Goal: Information Seeking & Learning: Learn about a topic

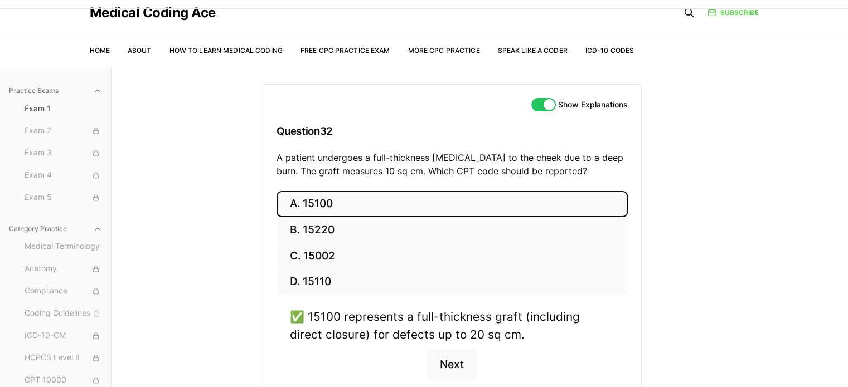
scroll to position [56, 0]
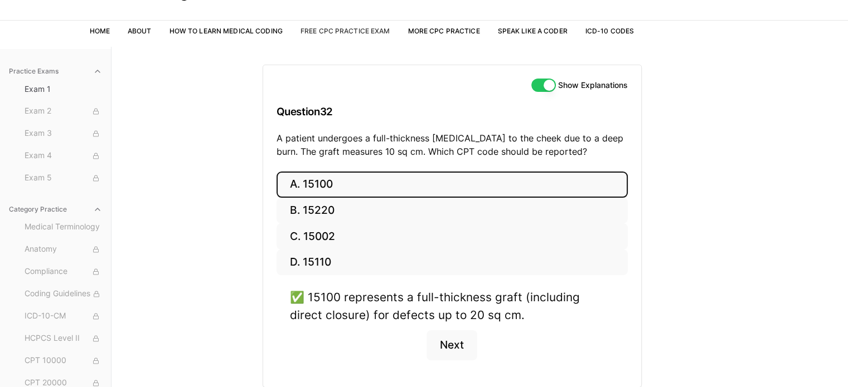
click at [365, 33] on link "Free CPC Practice Exam" at bounding box center [345, 31] width 90 height 8
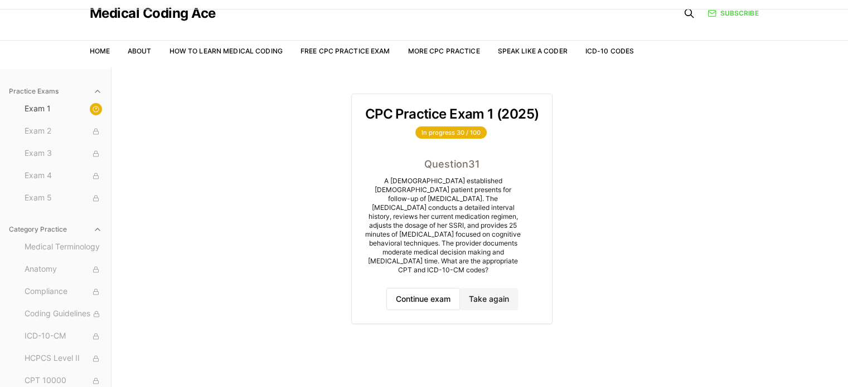
scroll to position [56, 0]
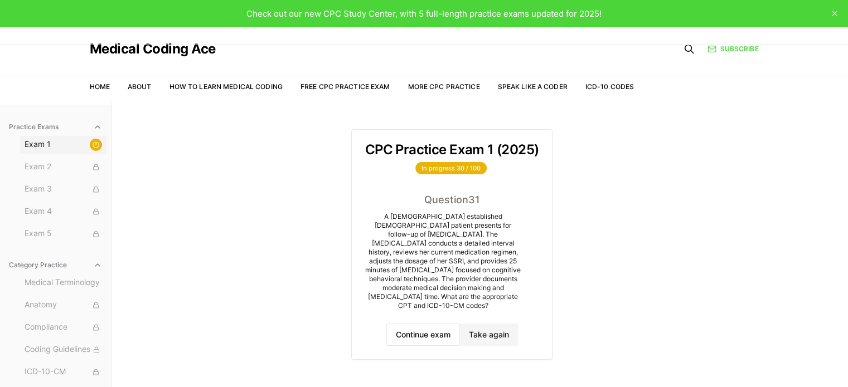
click at [40, 142] on span "Exam 1" at bounding box center [63, 145] width 77 height 12
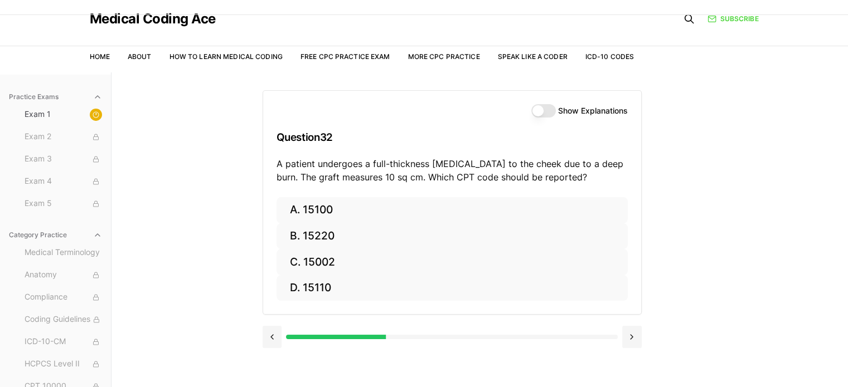
scroll to position [56, 0]
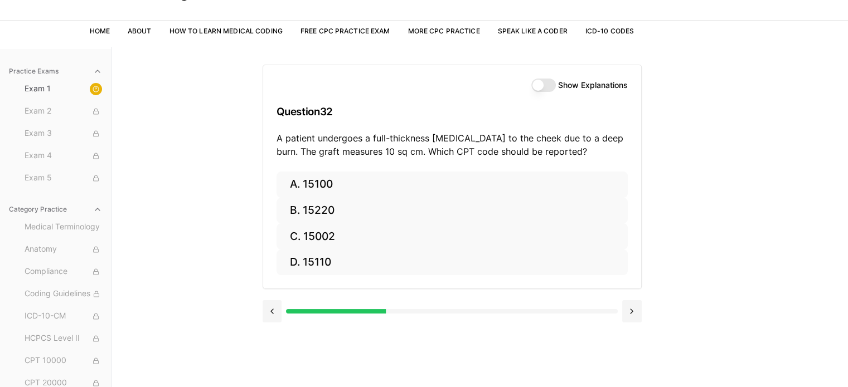
click at [552, 85] on button "Show Explanations" at bounding box center [543, 85] width 25 height 13
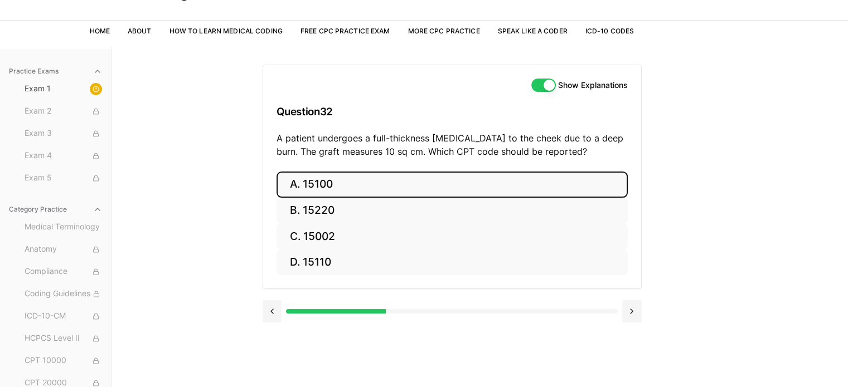
click at [337, 181] on button "A. 15100" at bounding box center [452, 185] width 351 height 26
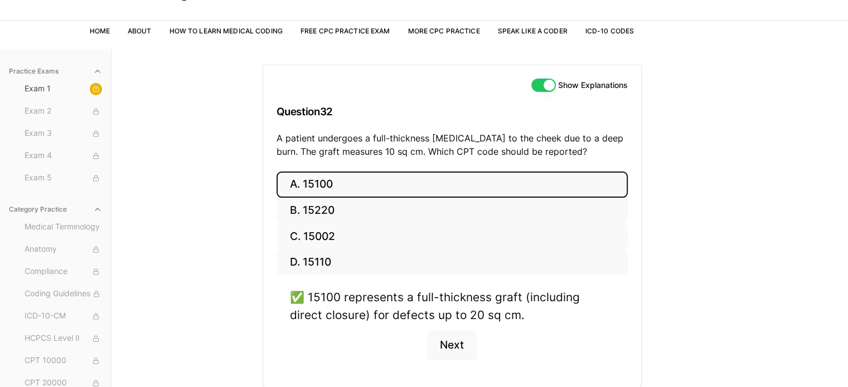
scroll to position [103, 0]
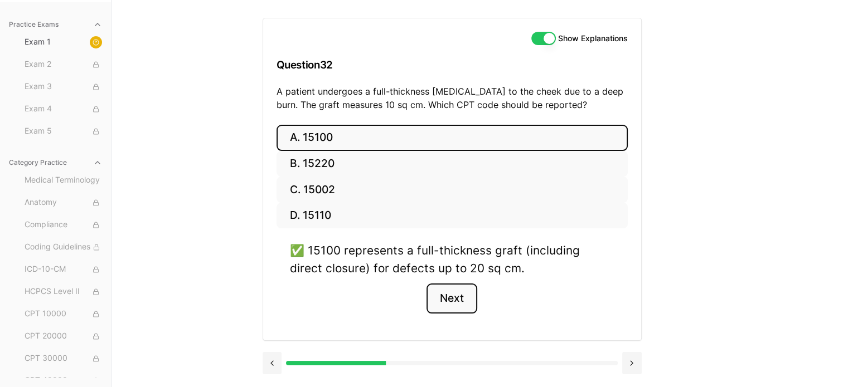
click at [443, 291] on button "Next" at bounding box center [451, 299] width 51 height 30
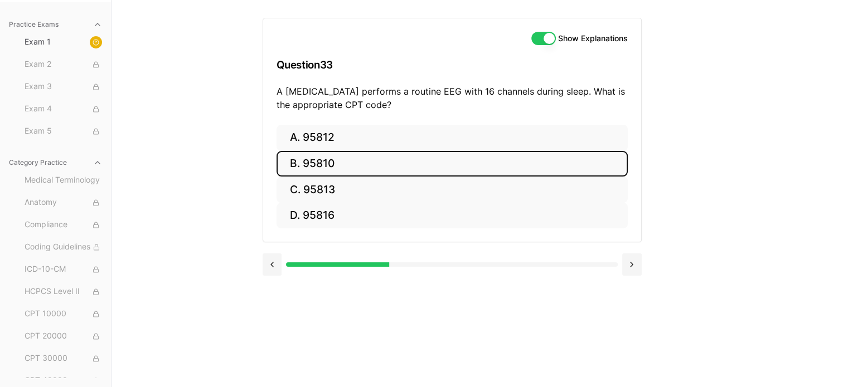
click at [519, 169] on button "B. 95810" at bounding box center [452, 164] width 351 height 26
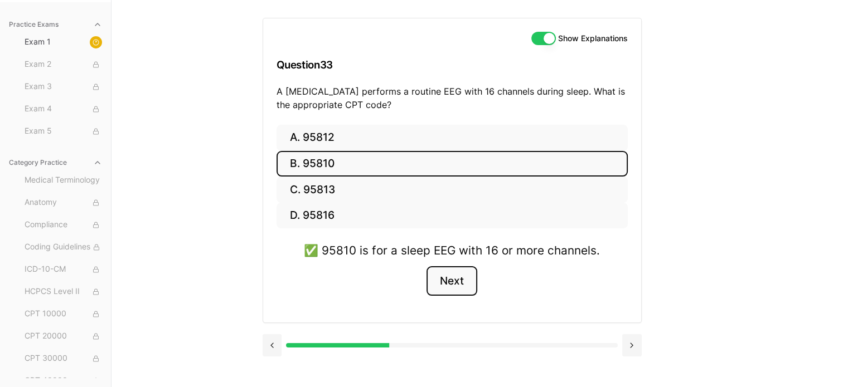
click at [455, 280] on button "Next" at bounding box center [451, 281] width 51 height 30
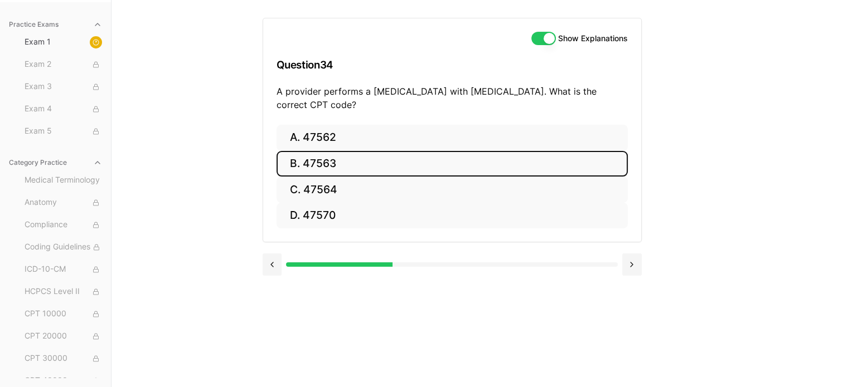
click at [328, 169] on button "B. 47563" at bounding box center [452, 164] width 351 height 26
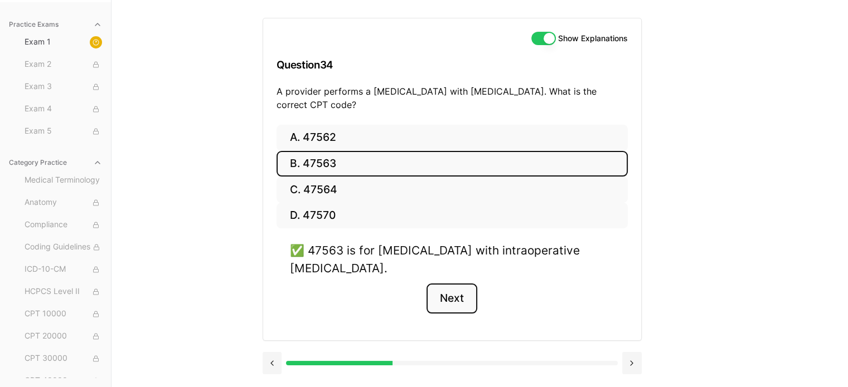
click at [452, 300] on button "Next" at bounding box center [451, 299] width 51 height 30
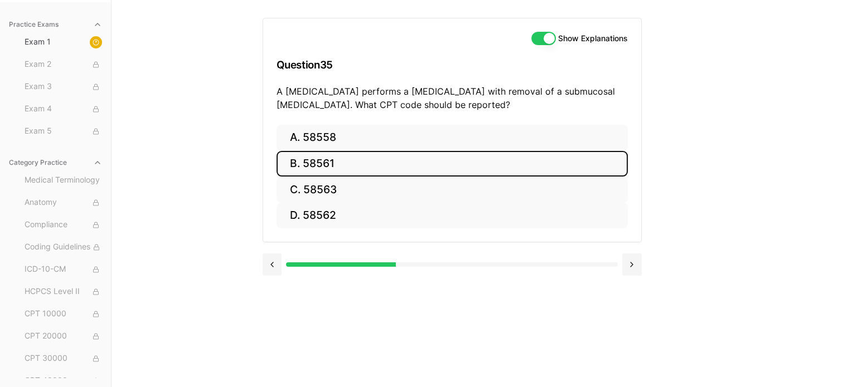
click at [403, 170] on button "B. 58561" at bounding box center [452, 164] width 351 height 26
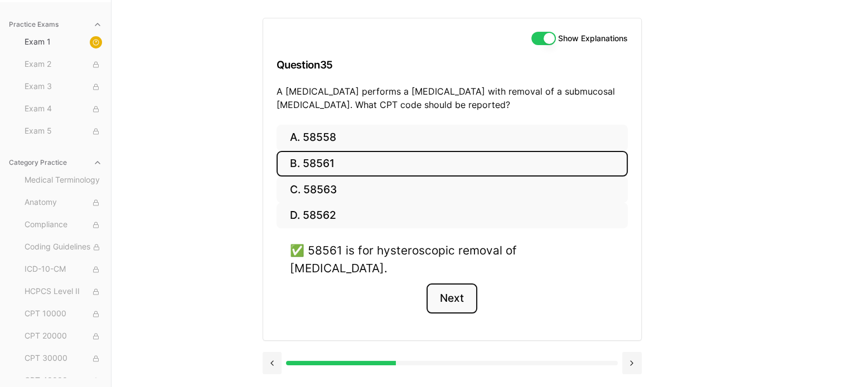
click at [464, 284] on button "Next" at bounding box center [451, 299] width 51 height 30
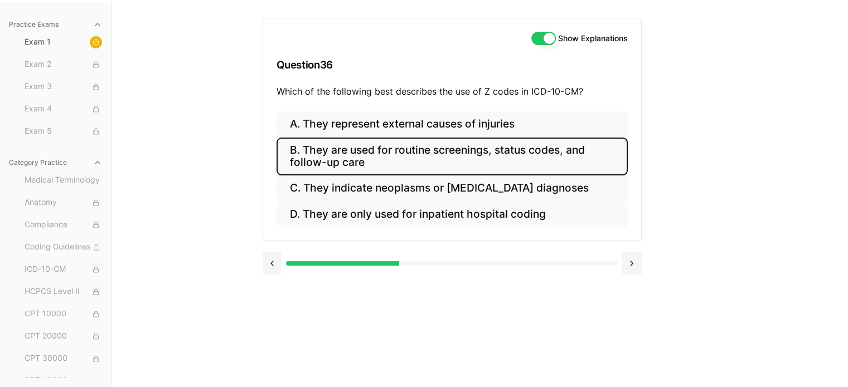
click at [452, 156] on button "B. They are used for routine screenings, status codes, and follow-up care" at bounding box center [452, 157] width 351 height 38
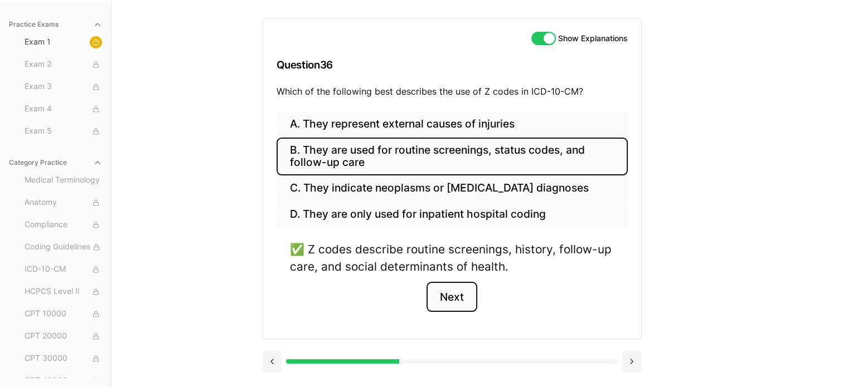
click at [458, 303] on button "Next" at bounding box center [451, 297] width 51 height 30
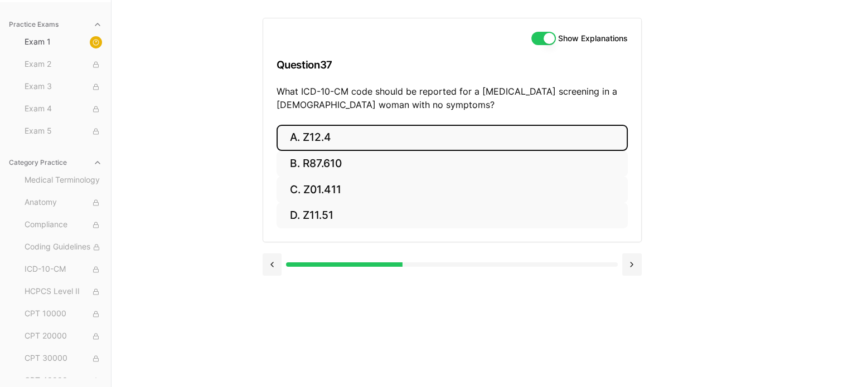
click at [396, 142] on button "A. Z12.4" at bounding box center [452, 138] width 351 height 26
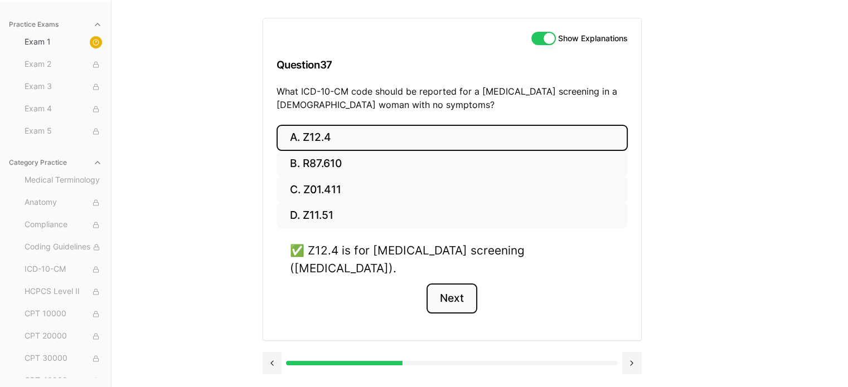
click at [456, 287] on button "Next" at bounding box center [451, 299] width 51 height 30
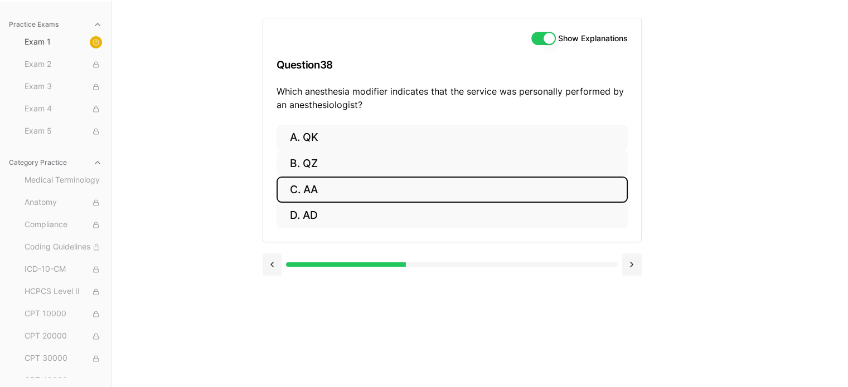
click at [341, 192] on button "C. AA" at bounding box center [452, 190] width 351 height 26
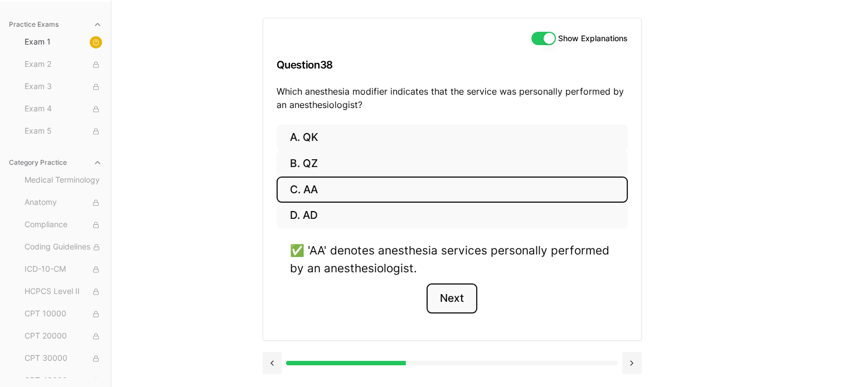
click at [435, 303] on button "Next" at bounding box center [451, 299] width 51 height 30
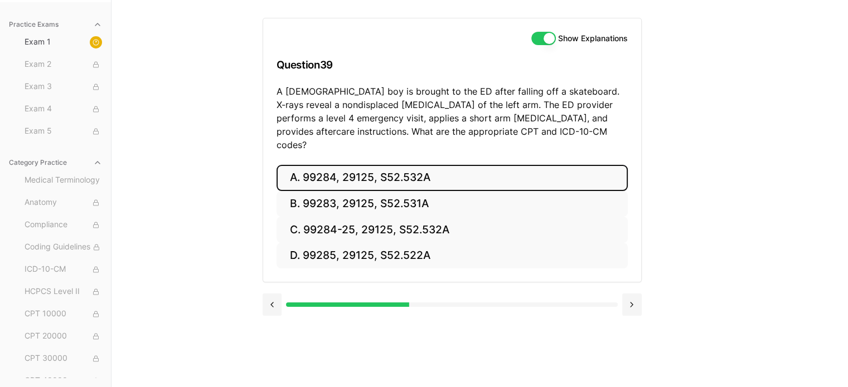
click at [435, 169] on button "A. 99284, 29125, S52.532A" at bounding box center [452, 178] width 351 height 26
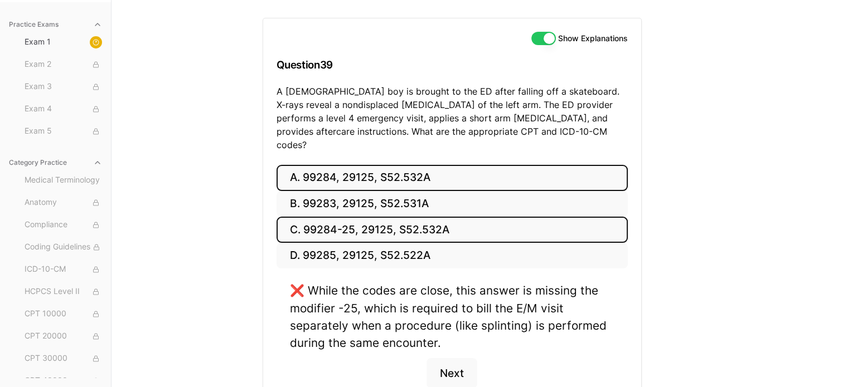
click at [429, 220] on button "C. 99284-25, 29125, S52.532A" at bounding box center [452, 230] width 351 height 26
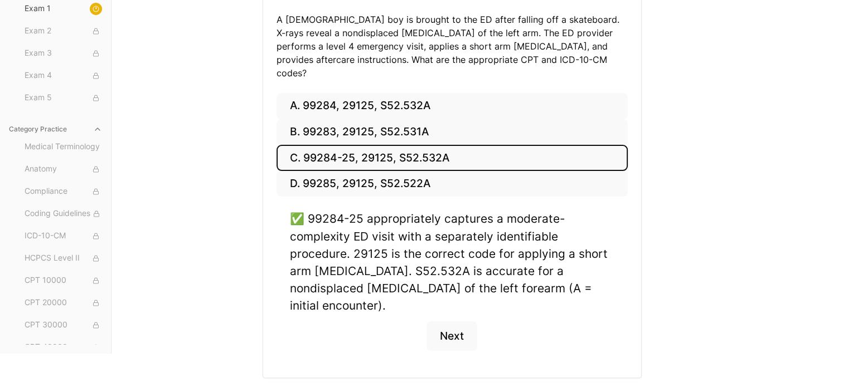
scroll to position [176, 0]
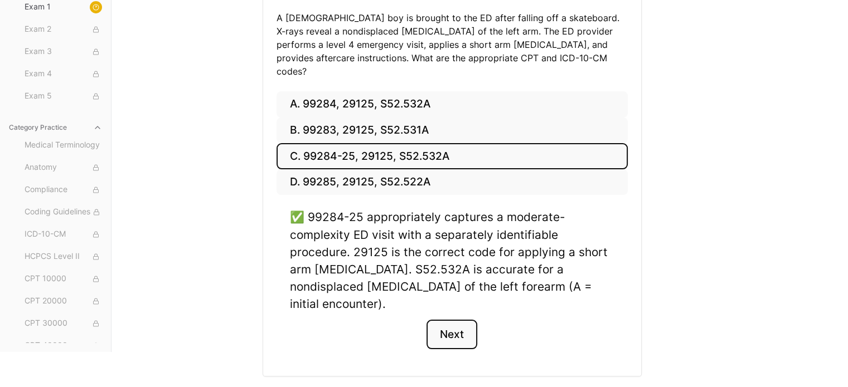
click at [446, 320] on button "Next" at bounding box center [451, 335] width 51 height 30
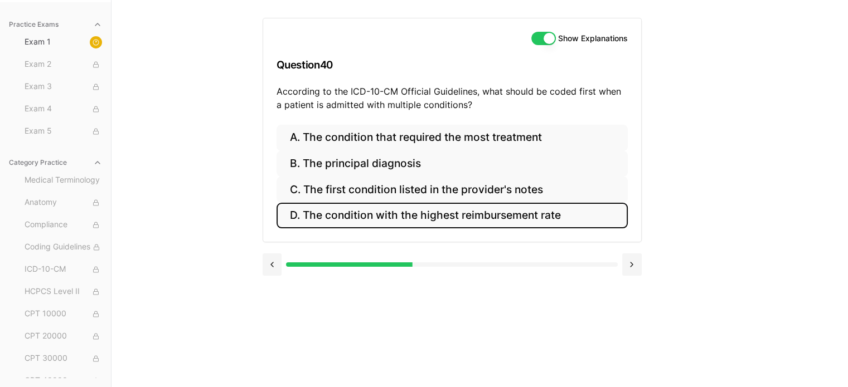
click at [455, 214] on button "D. The condition with the highest reimbursement rate" at bounding box center [452, 216] width 351 height 26
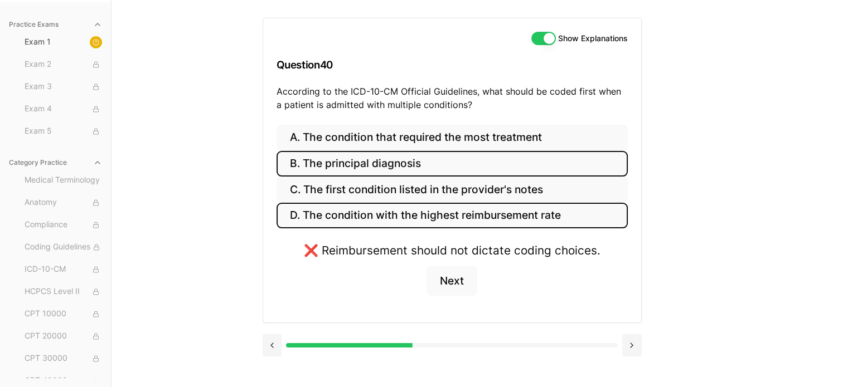
click at [448, 163] on button "B. The principal diagnosis" at bounding box center [452, 164] width 351 height 26
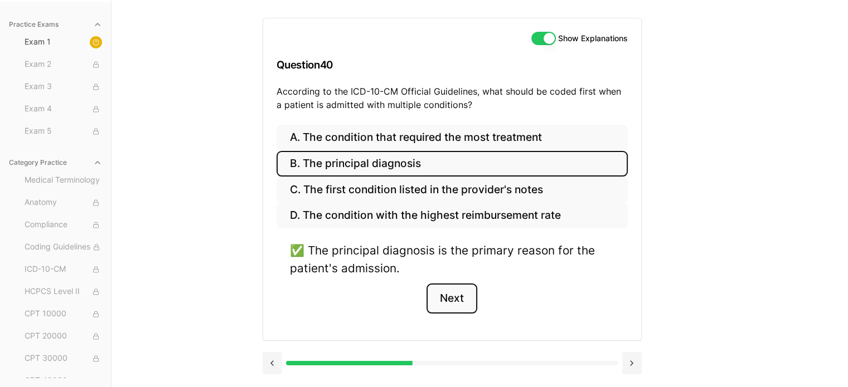
click at [453, 299] on button "Next" at bounding box center [451, 299] width 51 height 30
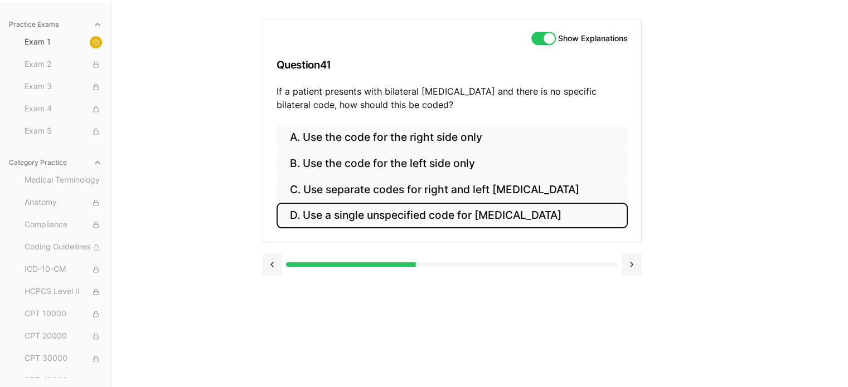
click at [493, 216] on button "D. Use a single unspecified code for otitis media" at bounding box center [452, 216] width 351 height 26
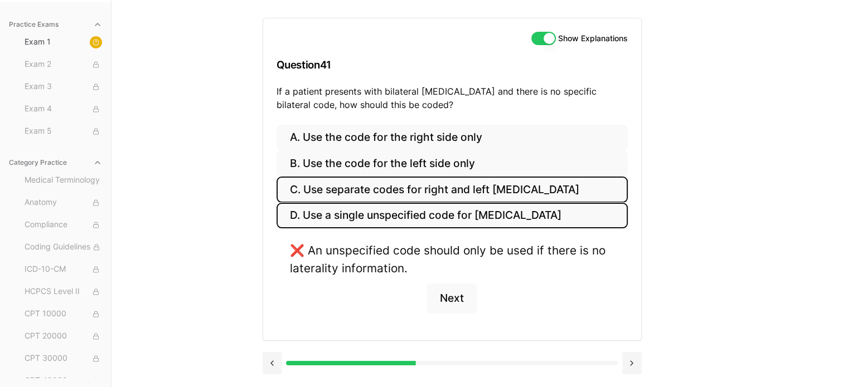
click at [513, 193] on button "C. Use separate codes for right and left otitis media" at bounding box center [452, 190] width 351 height 26
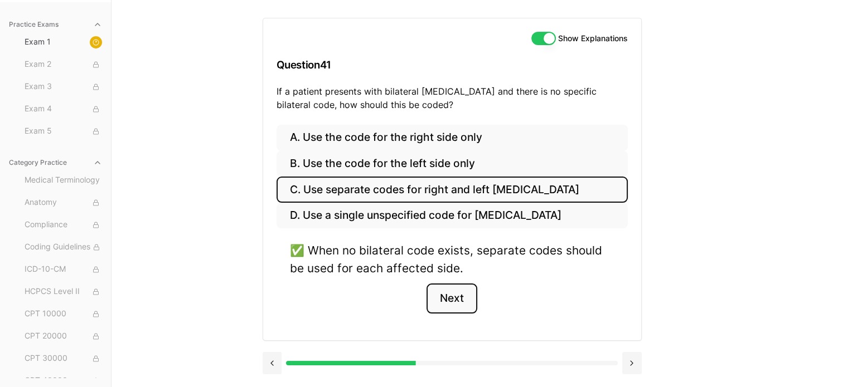
click at [443, 292] on button "Next" at bounding box center [451, 299] width 51 height 30
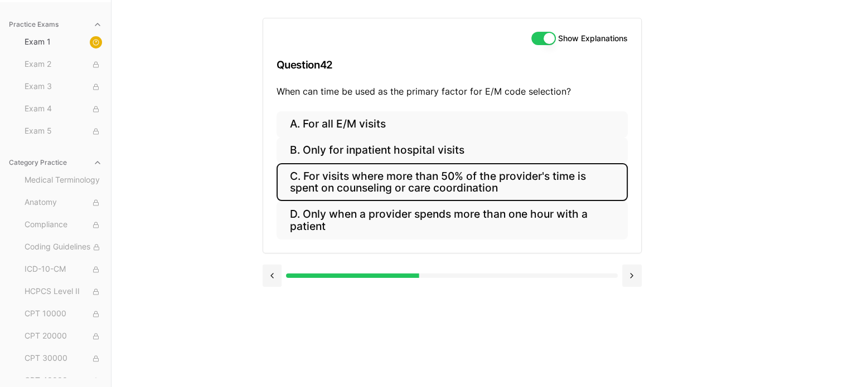
click at [455, 189] on button "C. For visits where more than 50% of the provider's time is spent on counseling…" at bounding box center [452, 182] width 351 height 38
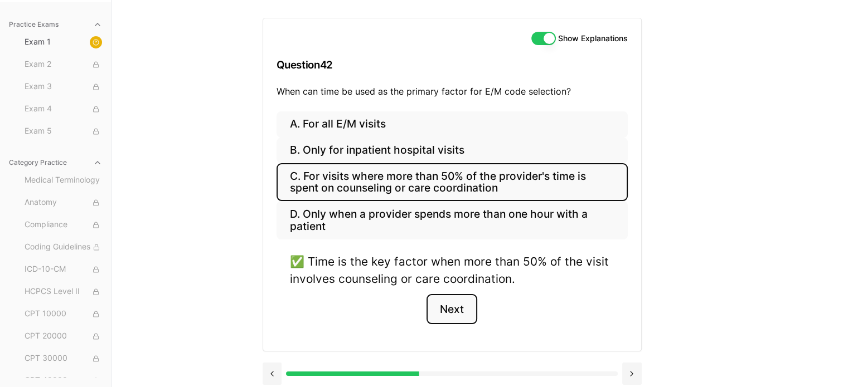
click at [451, 309] on button "Next" at bounding box center [451, 309] width 51 height 30
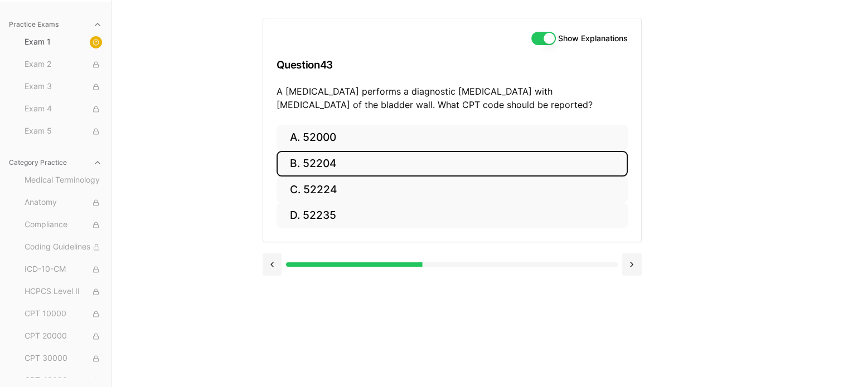
click at [401, 164] on button "B. 52204" at bounding box center [452, 164] width 351 height 26
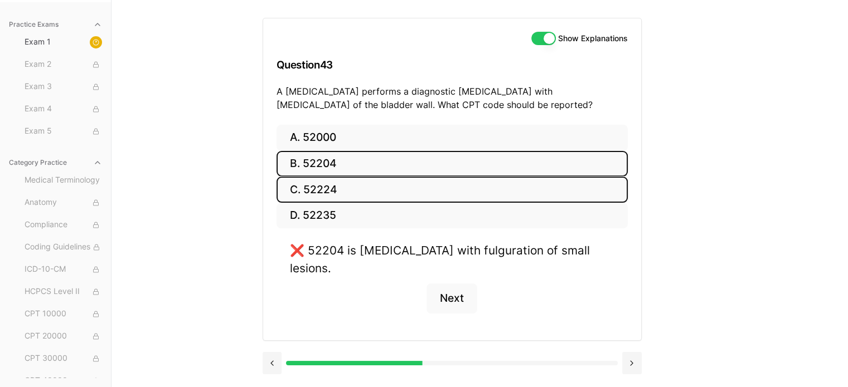
click at [397, 186] on button "C. 52224" at bounding box center [452, 190] width 351 height 26
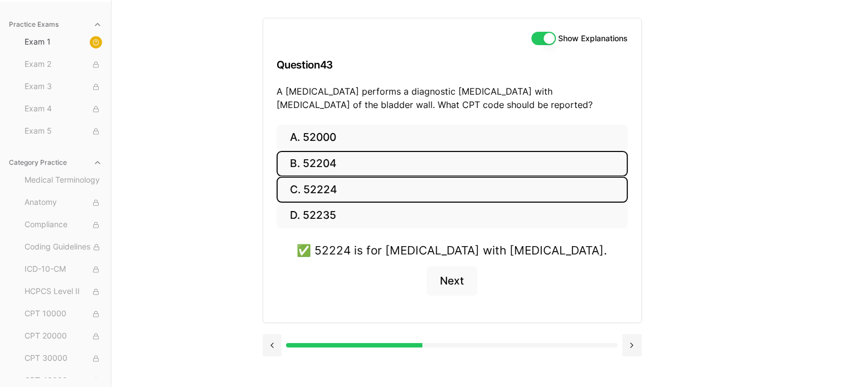
click at [399, 167] on button "B. 52204" at bounding box center [452, 164] width 351 height 26
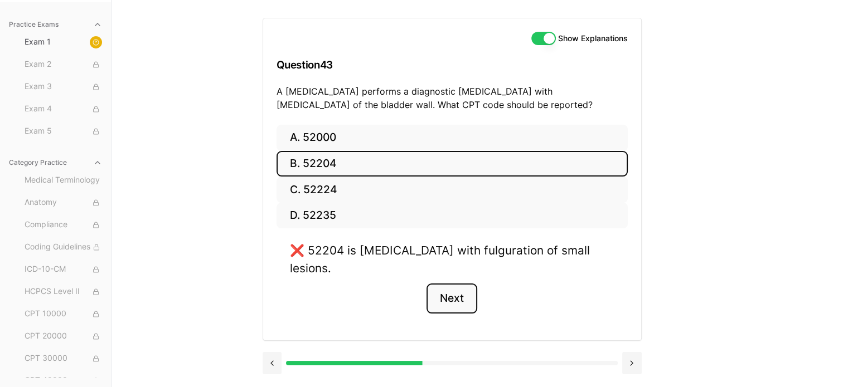
click at [465, 285] on button "Next" at bounding box center [451, 299] width 51 height 30
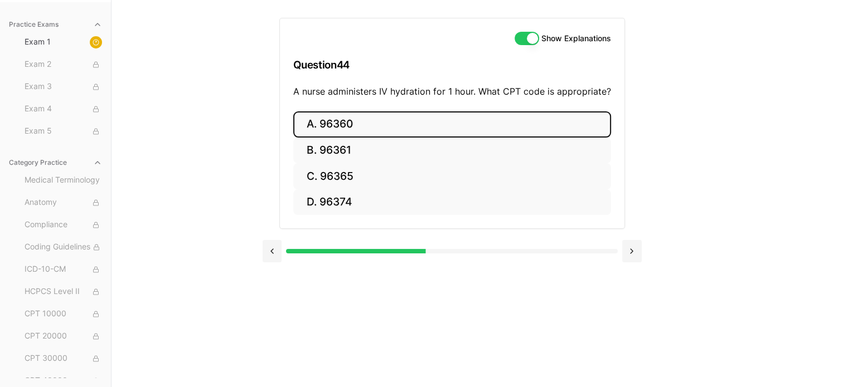
click at [401, 127] on button "A. 96360" at bounding box center [452, 124] width 318 height 26
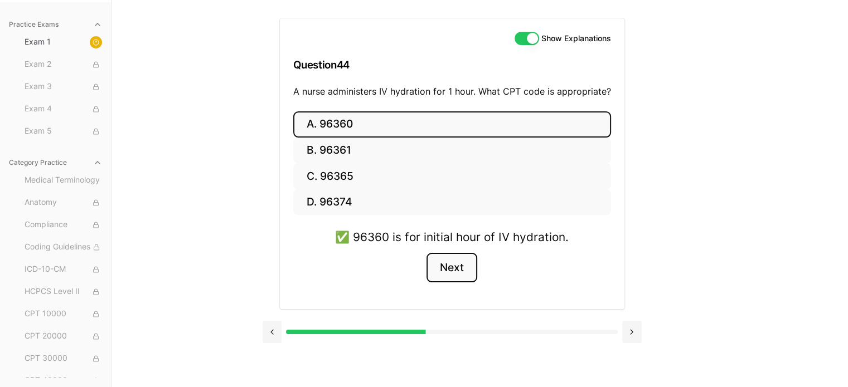
click at [463, 265] on button "Next" at bounding box center [451, 268] width 51 height 30
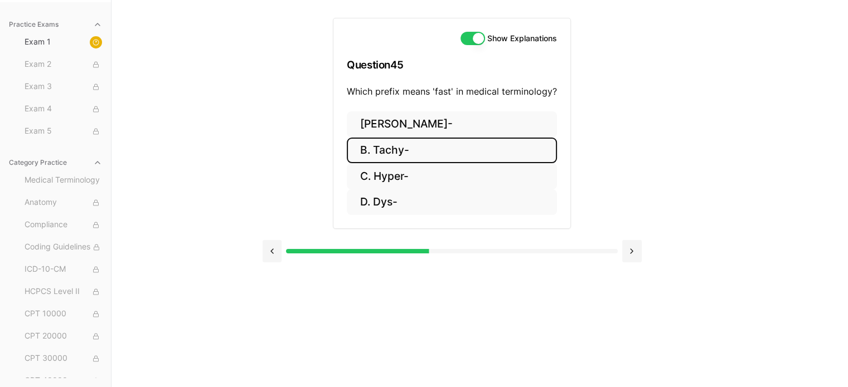
click at [410, 156] on button "B. Tachy-" at bounding box center [452, 151] width 210 height 26
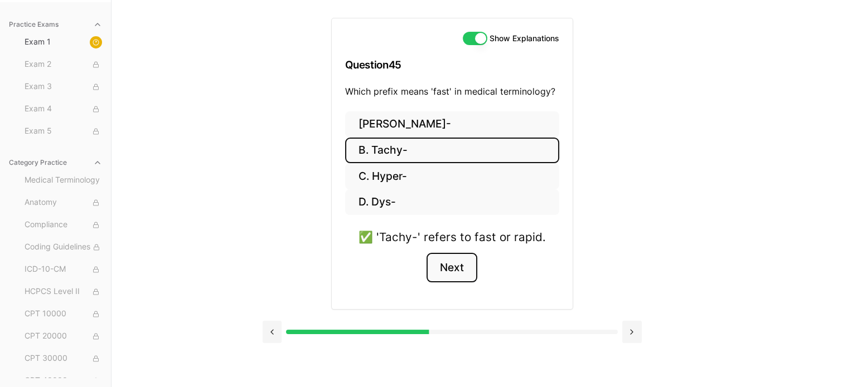
click at [436, 267] on button "Next" at bounding box center [451, 268] width 51 height 30
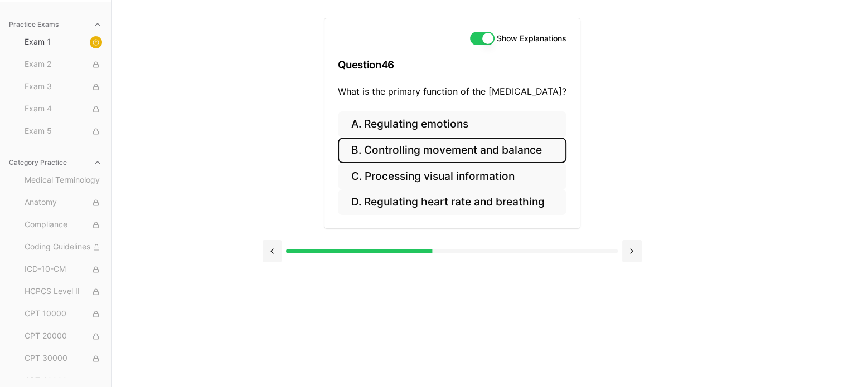
click at [444, 150] on button "B. Controlling movement and balance" at bounding box center [452, 151] width 229 height 26
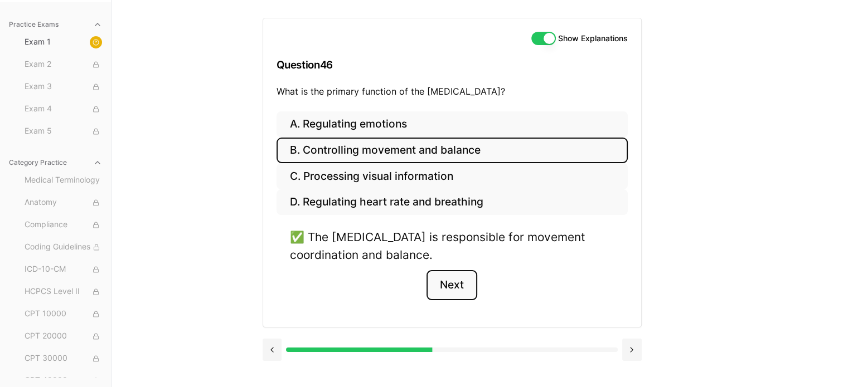
click at [449, 291] on button "Next" at bounding box center [451, 285] width 51 height 30
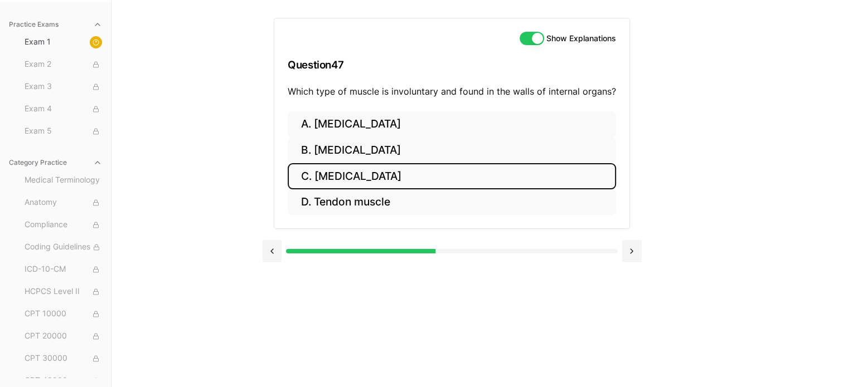
click at [338, 174] on button "C. Smooth muscle" at bounding box center [452, 176] width 328 height 26
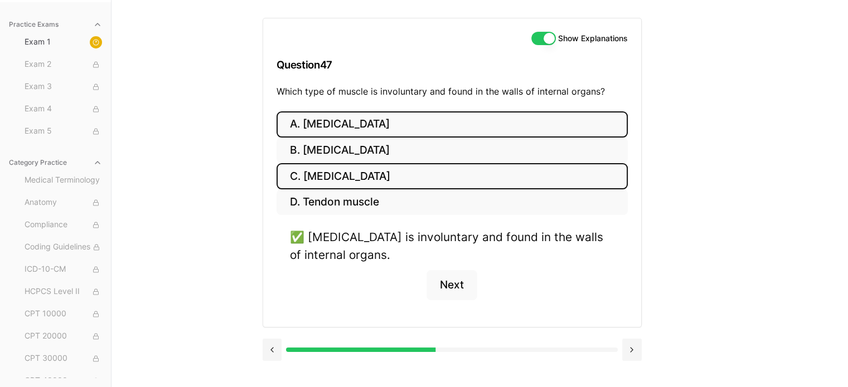
click at [350, 120] on button "A. Skeletal muscle" at bounding box center [452, 124] width 351 height 26
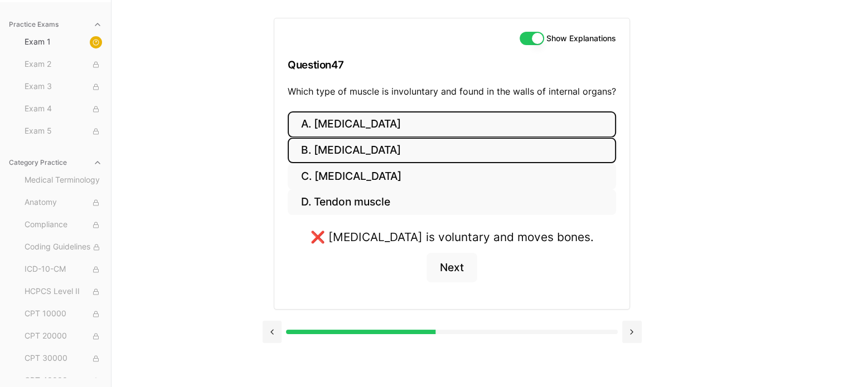
click at [351, 147] on button "B. Cardiac muscle" at bounding box center [452, 151] width 328 height 26
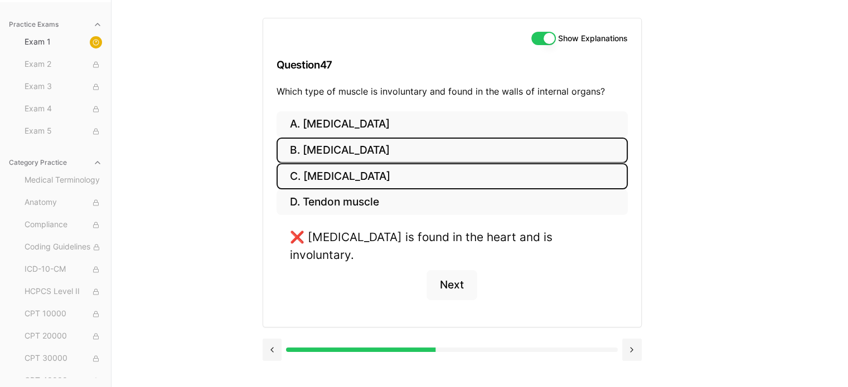
click at [346, 173] on button "C. Smooth muscle" at bounding box center [452, 176] width 351 height 26
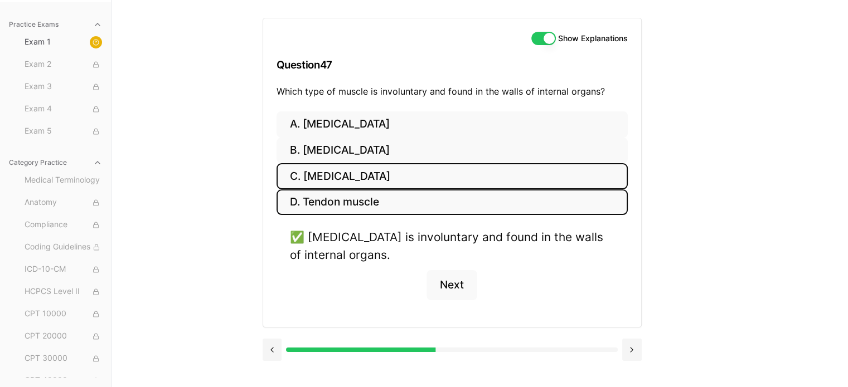
click at [346, 196] on button "D. Tendon muscle" at bounding box center [452, 203] width 351 height 26
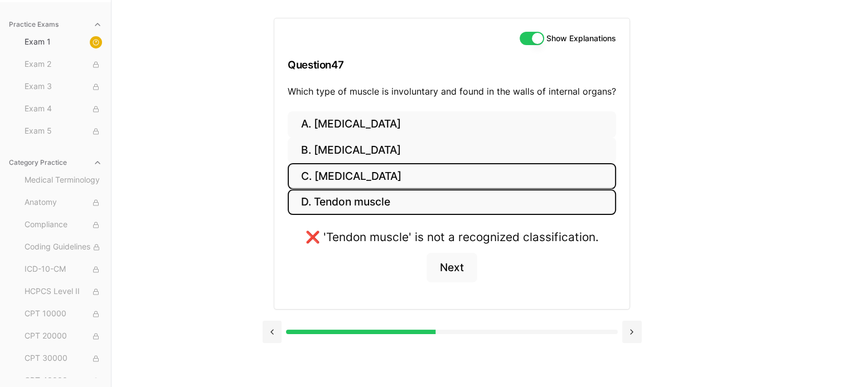
click at [352, 171] on button "C. Smooth muscle" at bounding box center [452, 176] width 328 height 26
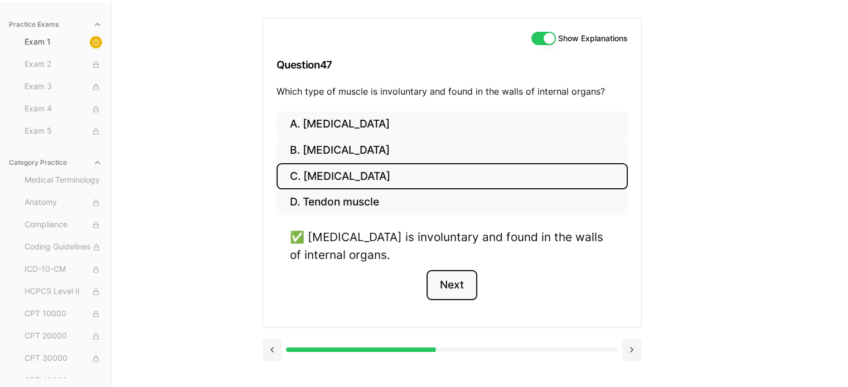
click at [463, 285] on button "Next" at bounding box center [451, 285] width 51 height 30
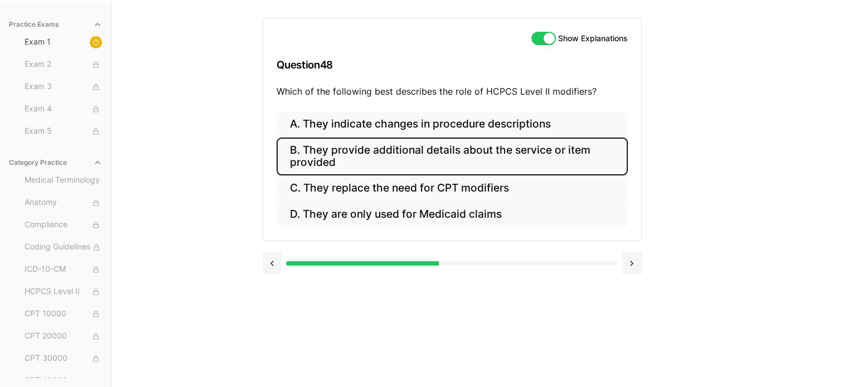
click at [467, 153] on button "B. They provide additional details about the service or item provided" at bounding box center [452, 157] width 351 height 38
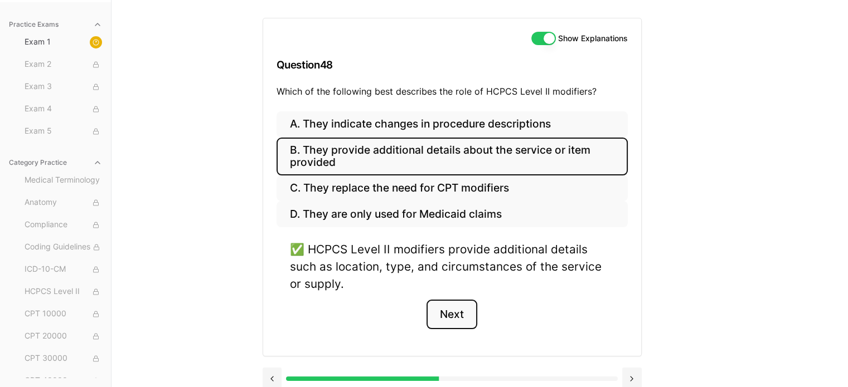
click at [446, 314] on button "Next" at bounding box center [451, 315] width 51 height 30
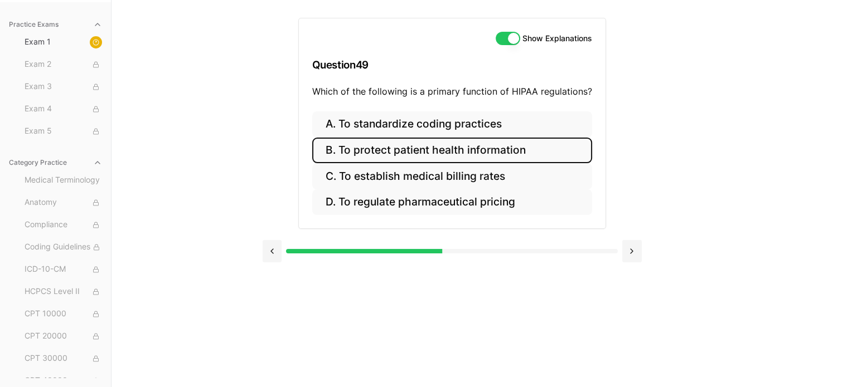
click at [457, 151] on button "B. To protect patient health information" at bounding box center [452, 151] width 280 height 26
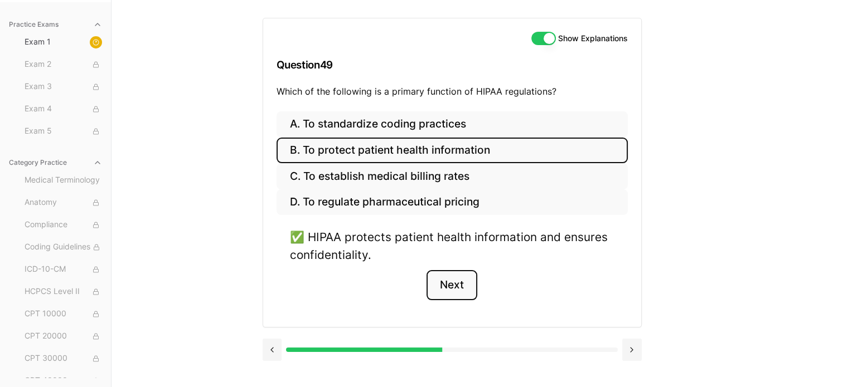
click at [444, 293] on button "Next" at bounding box center [451, 285] width 51 height 30
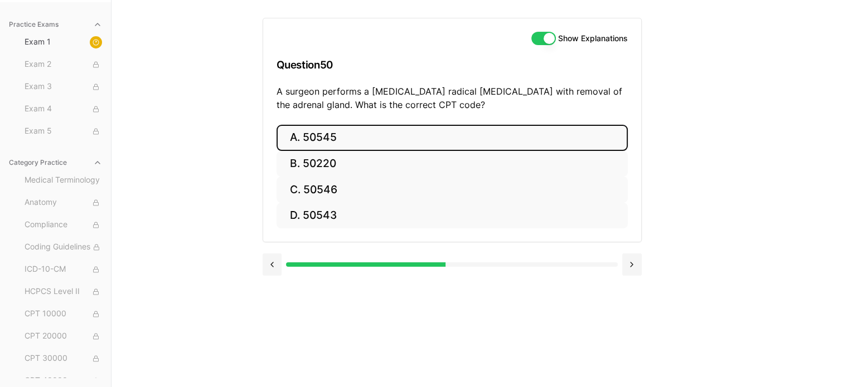
click at [365, 133] on button "A. 50545" at bounding box center [452, 138] width 351 height 26
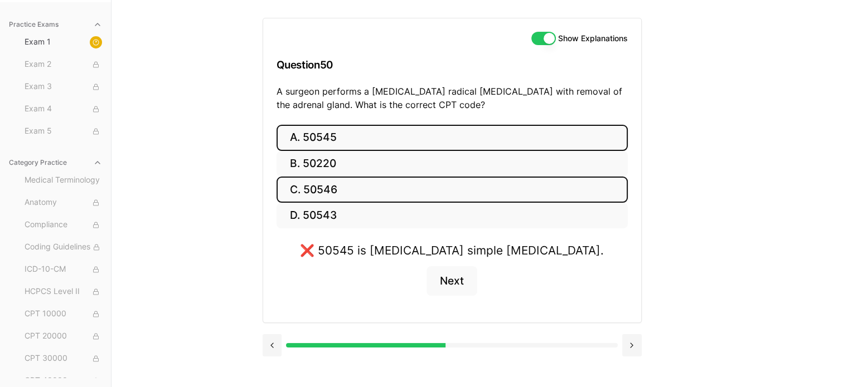
click at [366, 197] on button "C. 50546" at bounding box center [452, 190] width 351 height 26
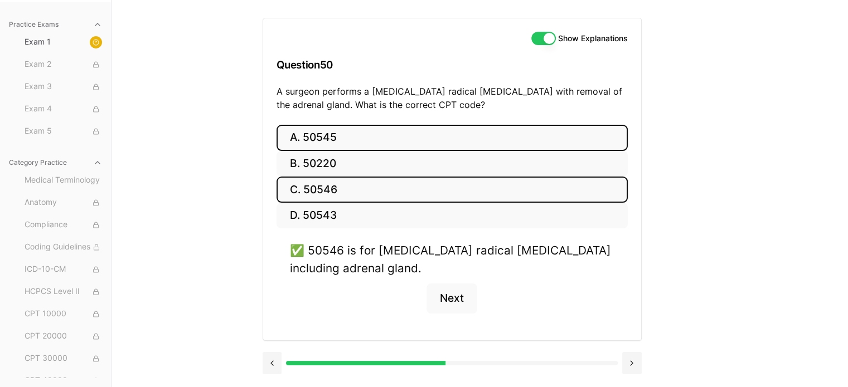
click at [407, 140] on button "A. 50545" at bounding box center [452, 138] width 351 height 26
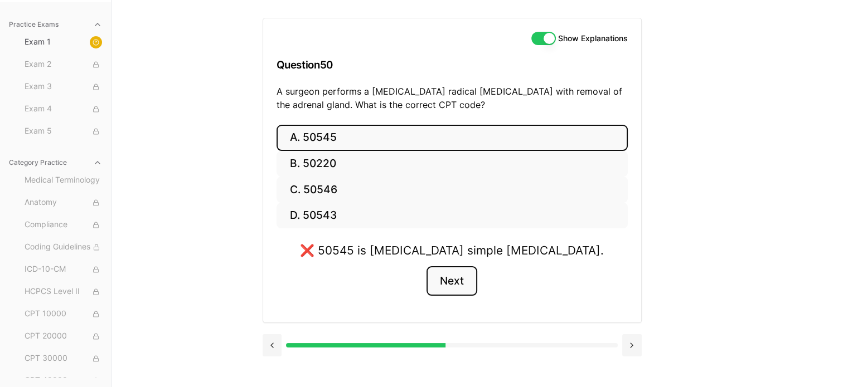
click at [447, 278] on button "Next" at bounding box center [451, 281] width 51 height 30
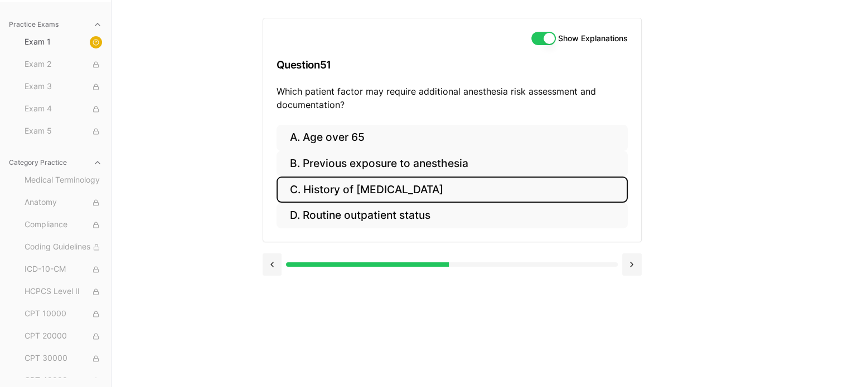
click at [433, 192] on button "C. History of obstructive sleep apnea" at bounding box center [452, 190] width 351 height 26
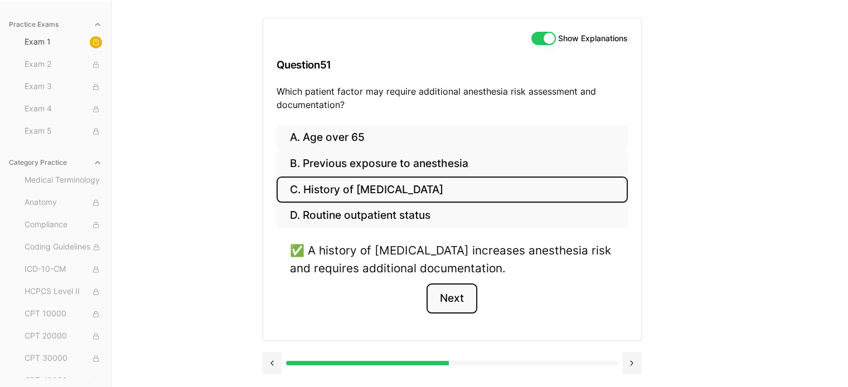
click at [444, 300] on button "Next" at bounding box center [451, 299] width 51 height 30
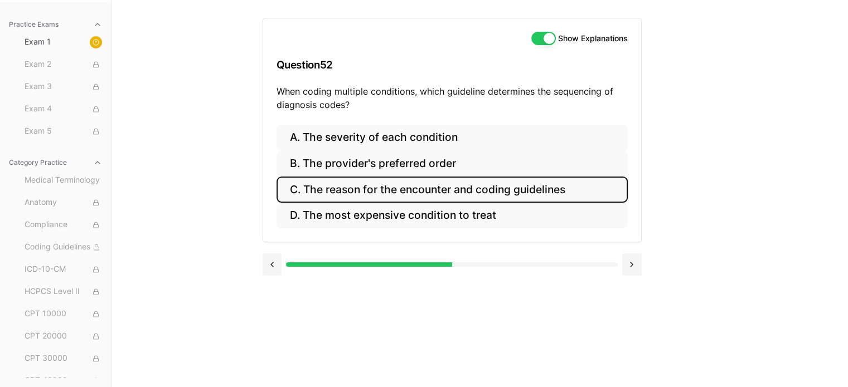
click at [433, 193] on button "C. The reason for the encounter and coding guidelines" at bounding box center [452, 190] width 351 height 26
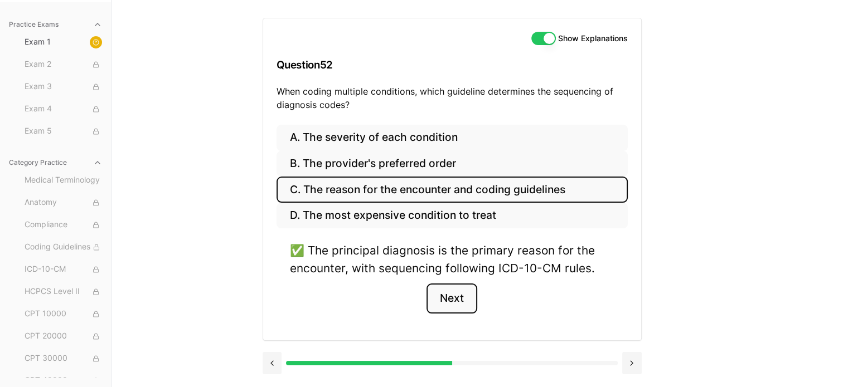
click at [438, 297] on button "Next" at bounding box center [451, 299] width 51 height 30
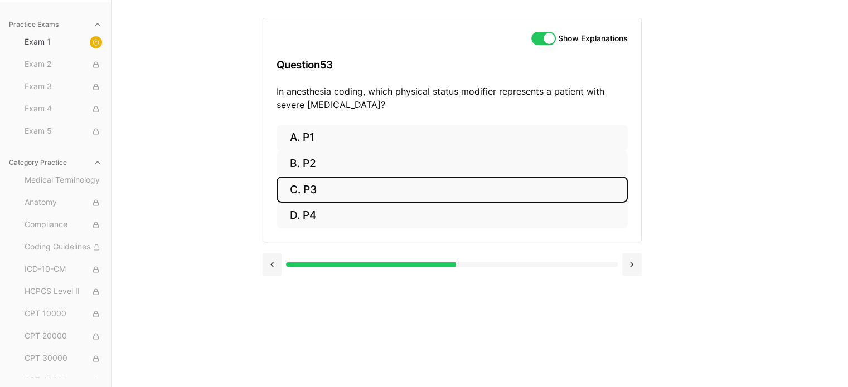
click at [417, 181] on button "C. P3" at bounding box center [452, 190] width 351 height 26
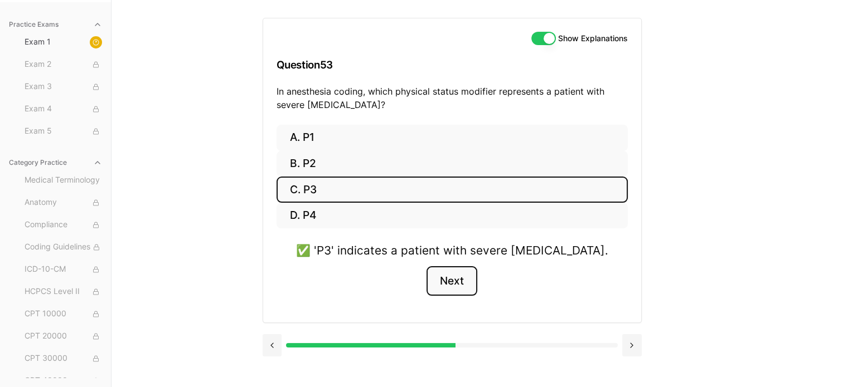
click at [454, 288] on button "Next" at bounding box center [451, 281] width 51 height 30
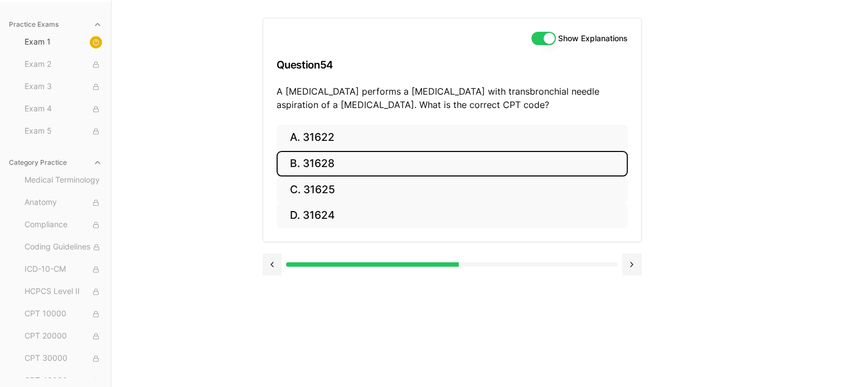
click at [402, 164] on button "B. 31628" at bounding box center [452, 164] width 351 height 26
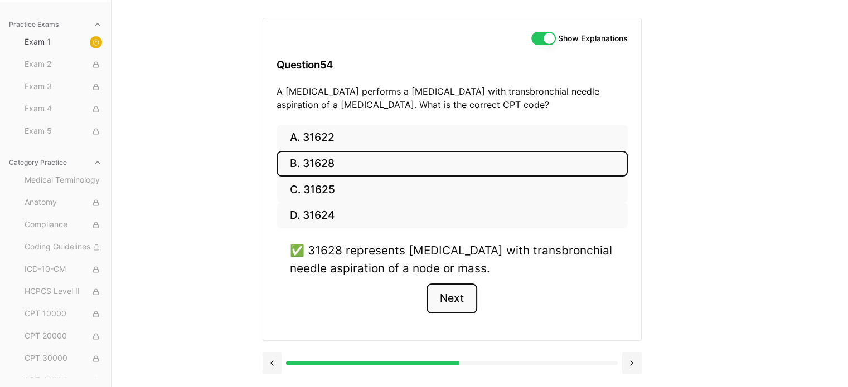
click at [453, 299] on button "Next" at bounding box center [451, 299] width 51 height 30
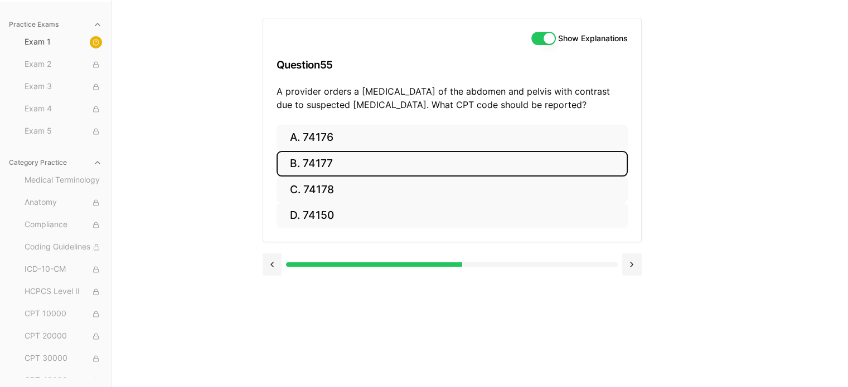
click at [317, 171] on button "B. 74177" at bounding box center [452, 164] width 351 height 26
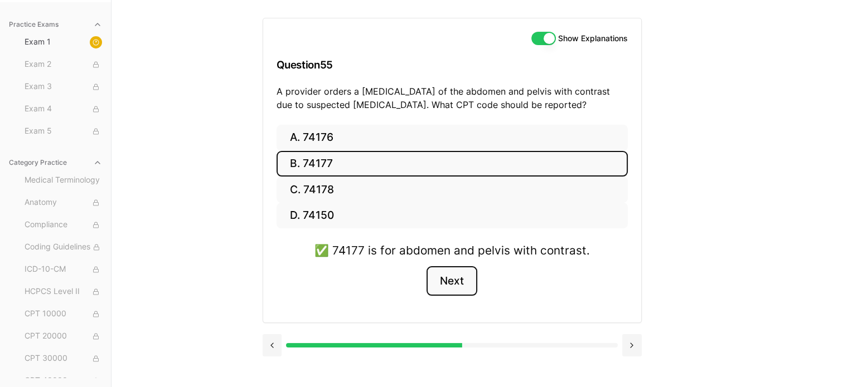
click at [451, 278] on button "Next" at bounding box center [451, 281] width 51 height 30
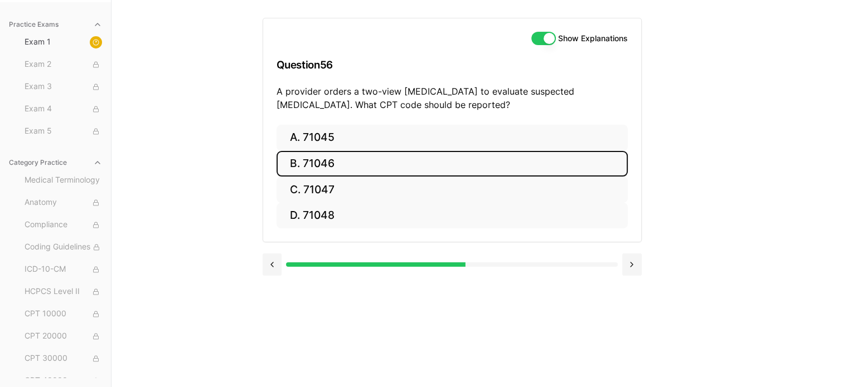
click at [402, 161] on button "B. 71046" at bounding box center [452, 164] width 351 height 26
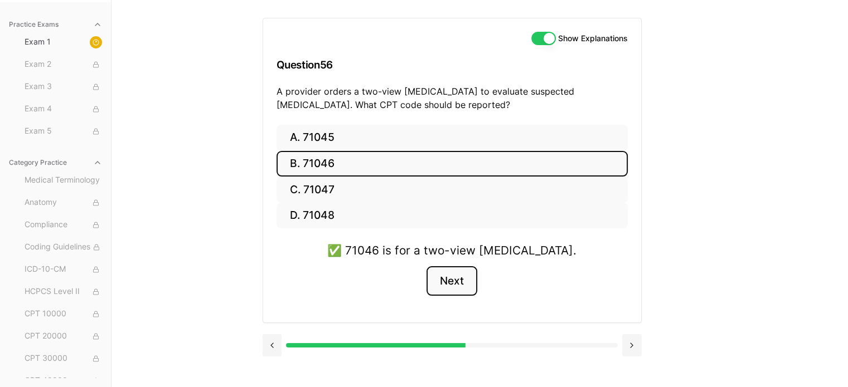
click at [453, 281] on button "Next" at bounding box center [451, 281] width 51 height 30
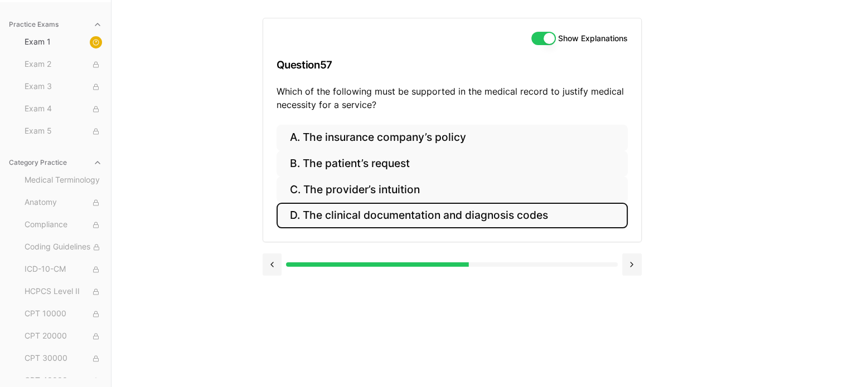
click at [476, 217] on button "D. The clinical documentation and diagnosis codes" at bounding box center [452, 216] width 351 height 26
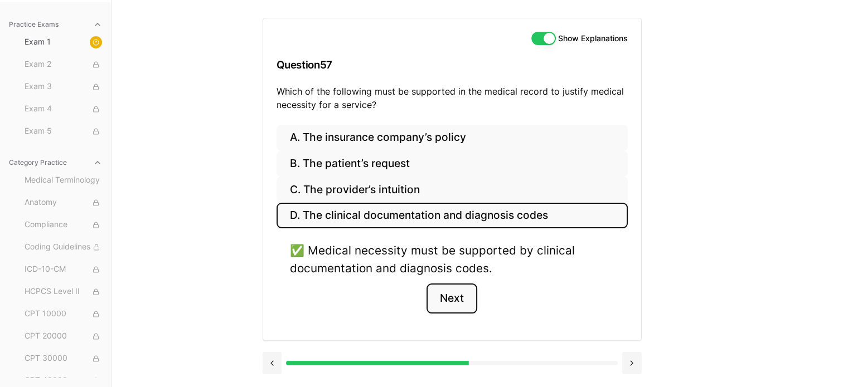
click at [458, 299] on button "Next" at bounding box center [451, 299] width 51 height 30
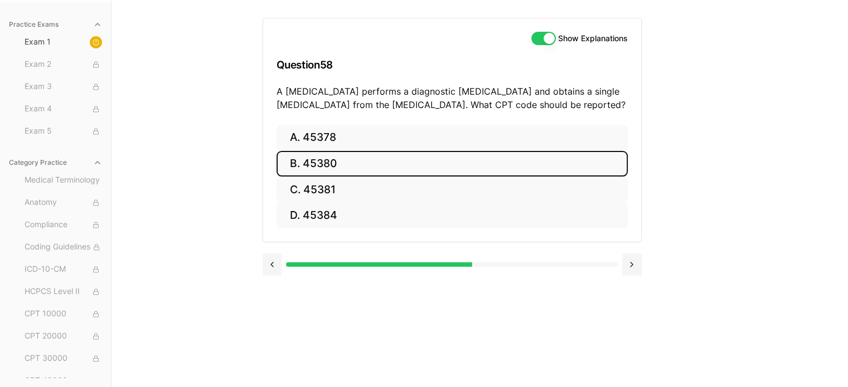
click at [372, 157] on button "B. 45380" at bounding box center [452, 164] width 351 height 26
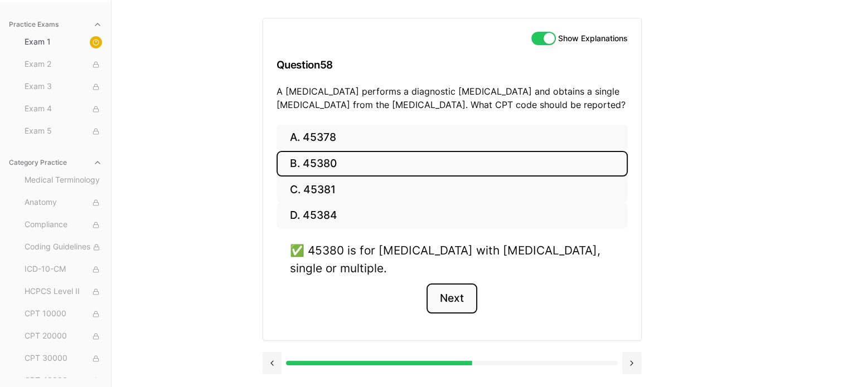
click at [457, 303] on button "Next" at bounding box center [451, 299] width 51 height 30
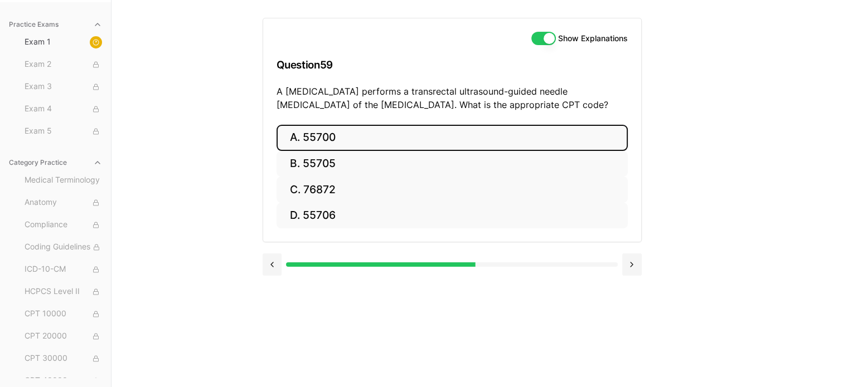
click at [416, 134] on button "A. 55700" at bounding box center [452, 138] width 351 height 26
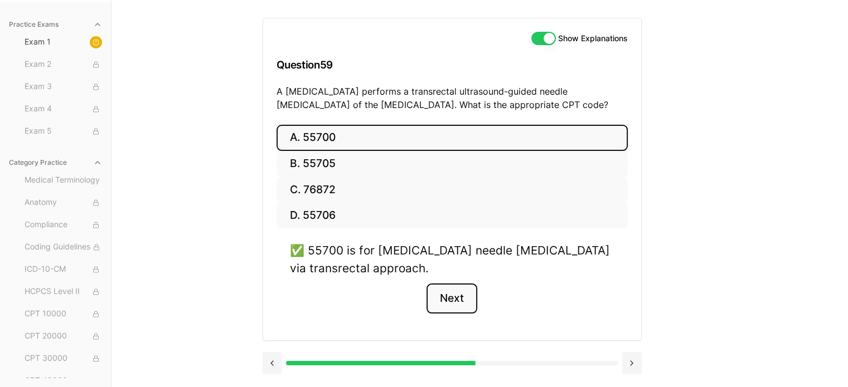
click at [459, 296] on button "Next" at bounding box center [451, 299] width 51 height 30
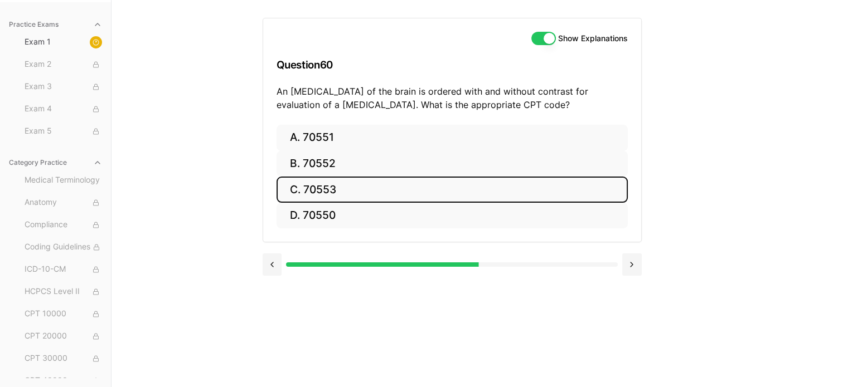
click at [425, 196] on button "C. 70553" at bounding box center [452, 190] width 351 height 26
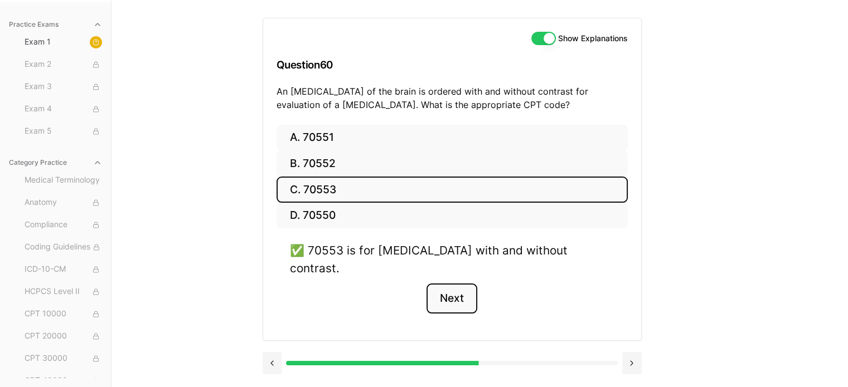
click at [445, 284] on button "Next" at bounding box center [451, 299] width 51 height 30
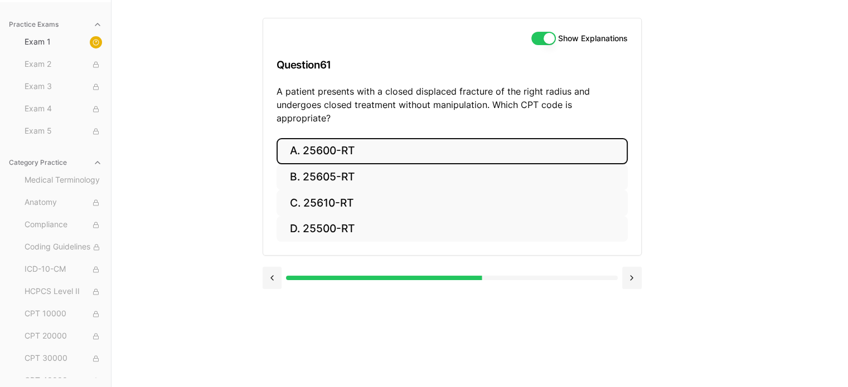
click at [339, 140] on button "A. 25600-RT" at bounding box center [452, 151] width 351 height 26
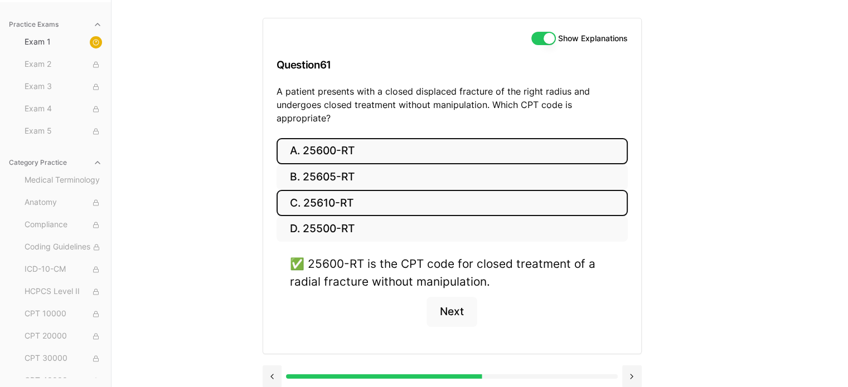
click at [355, 190] on button "C. 25610-RT" at bounding box center [452, 203] width 351 height 26
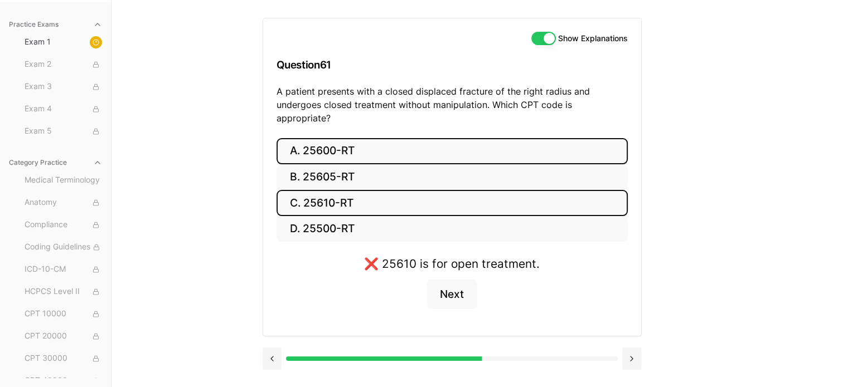
click at [348, 143] on button "A. 25600-RT" at bounding box center [452, 151] width 351 height 26
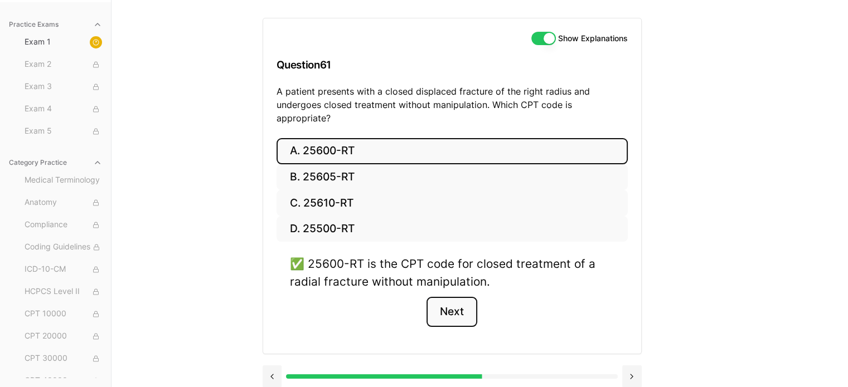
click at [449, 297] on button "Next" at bounding box center [451, 312] width 51 height 30
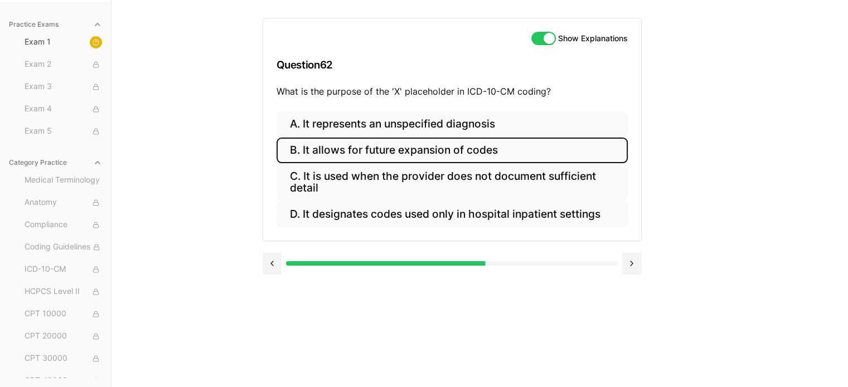
click at [463, 151] on button "B. It allows for future expansion of codes" at bounding box center [452, 151] width 351 height 26
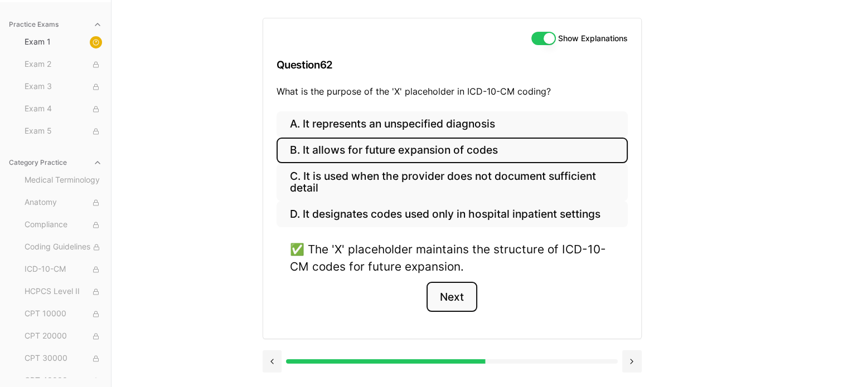
click at [456, 298] on button "Next" at bounding box center [451, 297] width 51 height 30
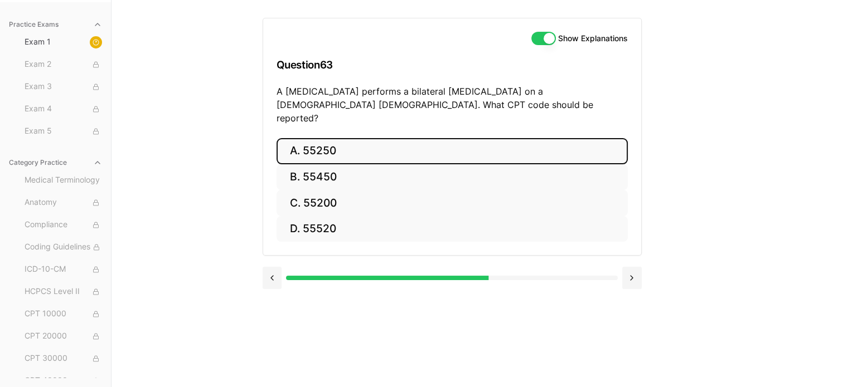
click at [434, 142] on button "A. 55250" at bounding box center [452, 151] width 351 height 26
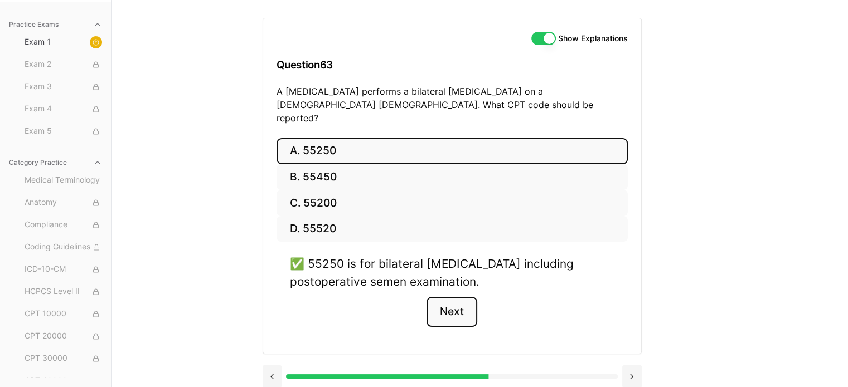
click at [467, 302] on button "Next" at bounding box center [451, 312] width 51 height 30
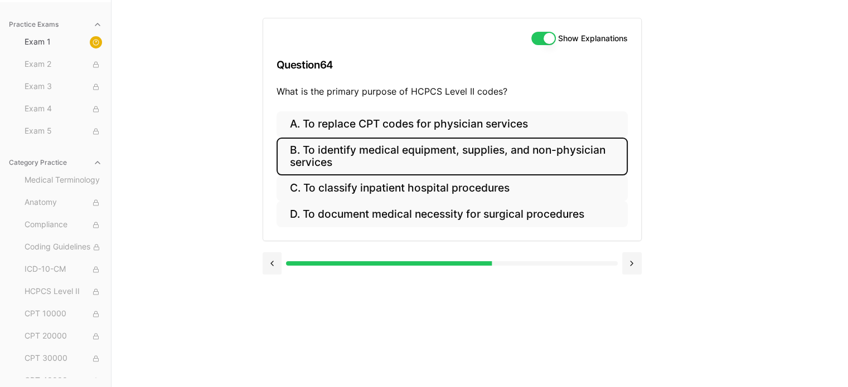
click at [491, 154] on button "B. To identify medical equipment, supplies, and non-physician services" at bounding box center [452, 157] width 351 height 38
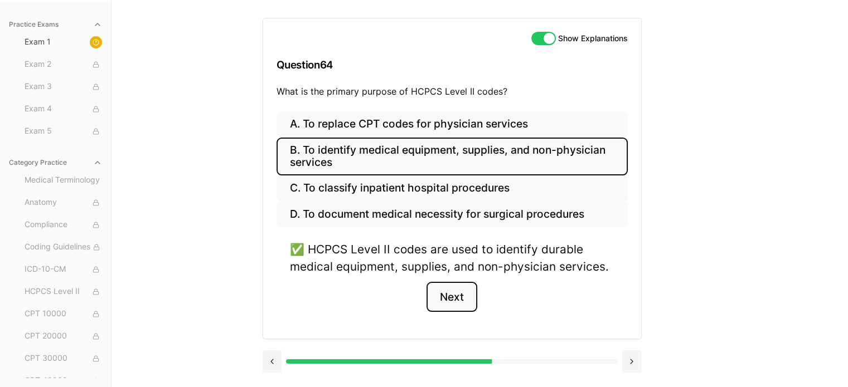
click at [469, 295] on button "Next" at bounding box center [451, 297] width 51 height 30
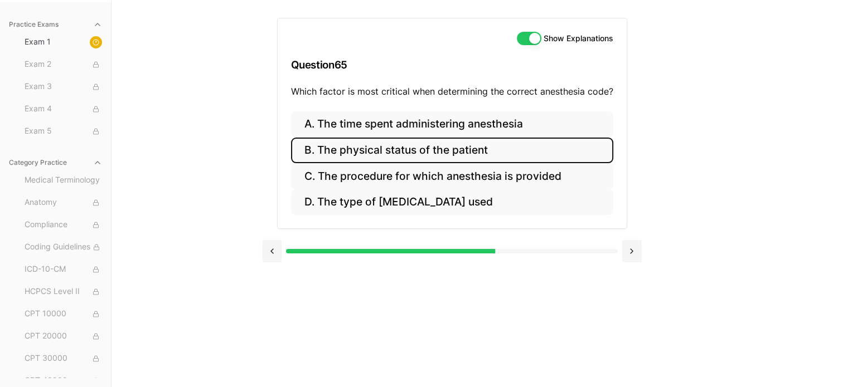
click at [460, 148] on button "B. The physical status of the patient" at bounding box center [452, 151] width 322 height 26
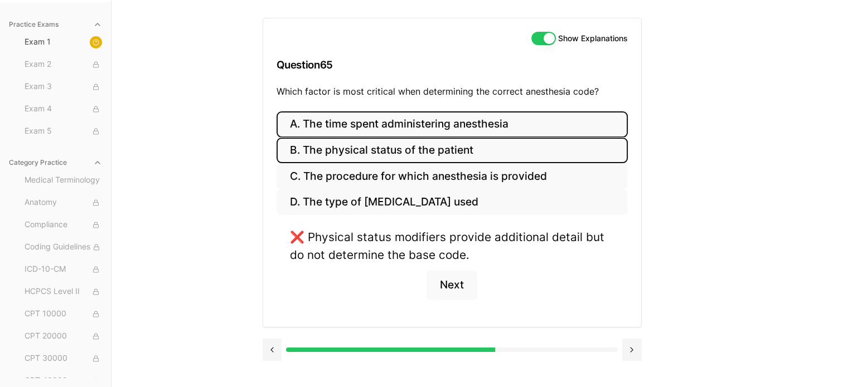
click at [462, 124] on button "A. The time spent administering anesthesia" at bounding box center [452, 124] width 351 height 26
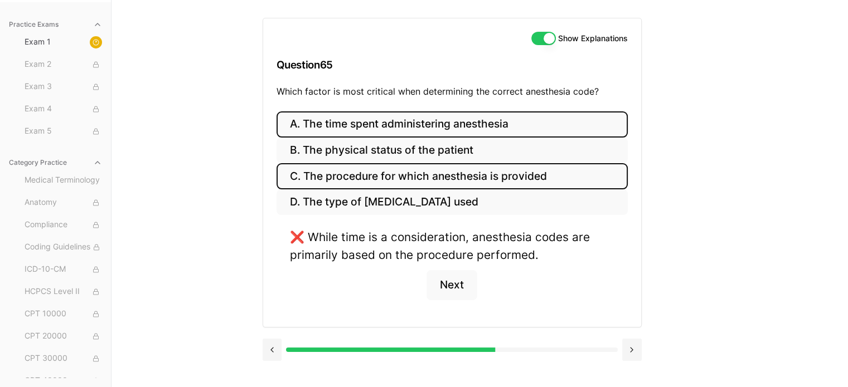
click at [455, 180] on button "C. The procedure for which anesthesia is provided" at bounding box center [452, 176] width 351 height 26
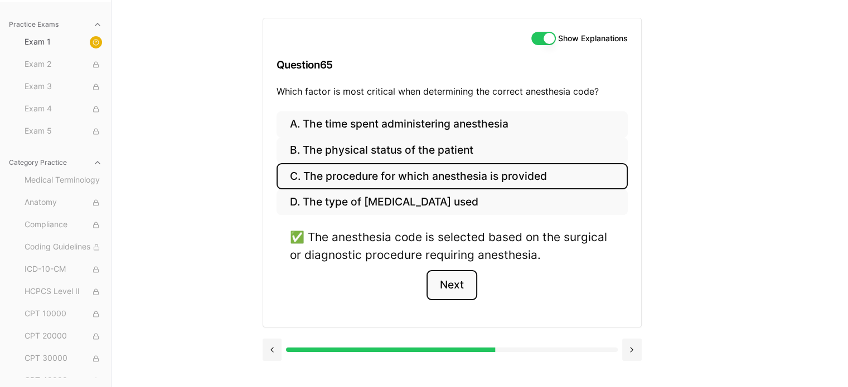
click at [461, 278] on button "Next" at bounding box center [451, 285] width 51 height 30
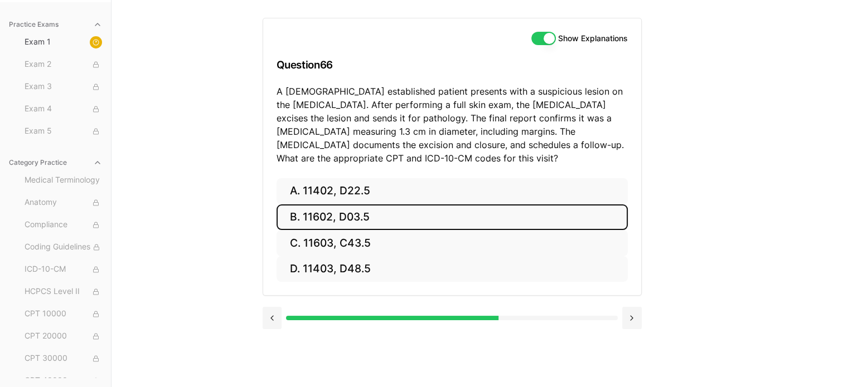
click at [397, 219] on button "B. 11602, D03.5" at bounding box center [452, 218] width 351 height 26
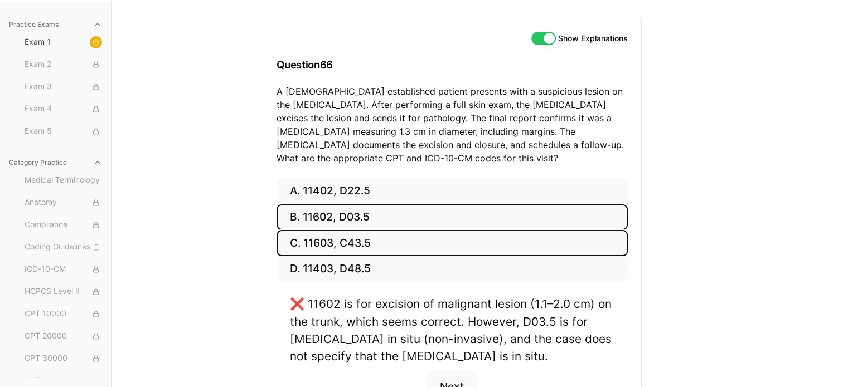
click at [402, 239] on button "C. 11603, C43.5" at bounding box center [452, 243] width 351 height 26
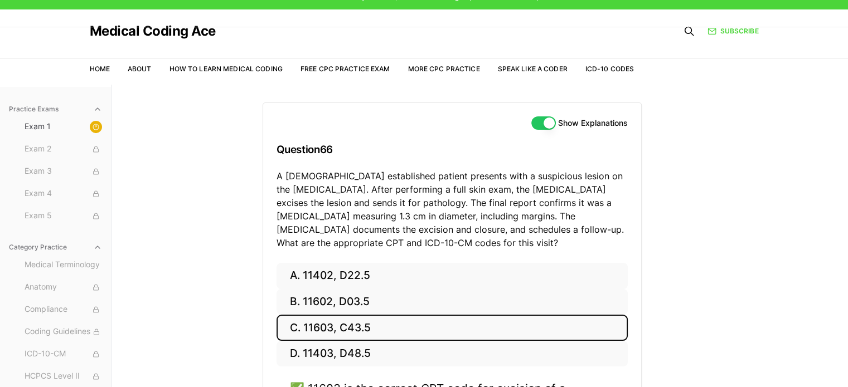
scroll to position [0, 0]
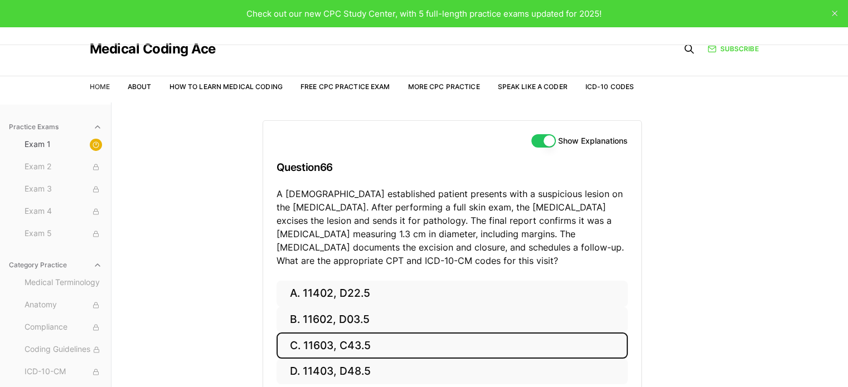
click at [102, 90] on link "Home" at bounding box center [100, 87] width 20 height 8
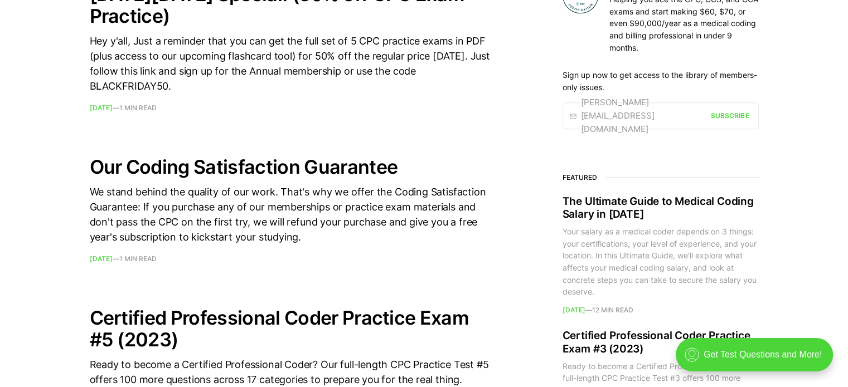
scroll to position [669, 0]
